Goal: Find specific page/section: Find specific page/section

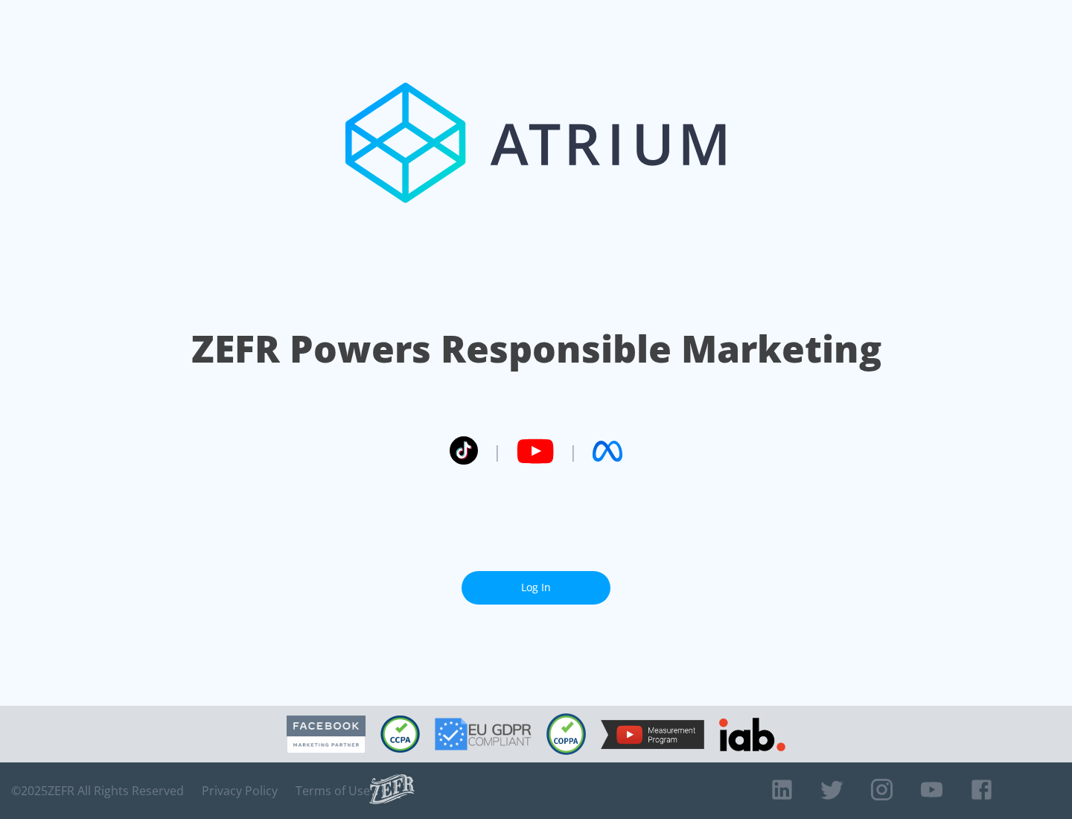
click at [536, 587] on link "Log In" at bounding box center [536, 588] width 149 height 34
